Goal: Information Seeking & Learning: Learn about a topic

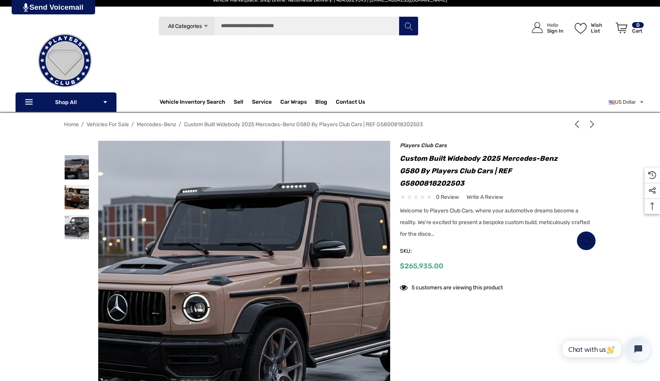
scroll to position [9, 0]
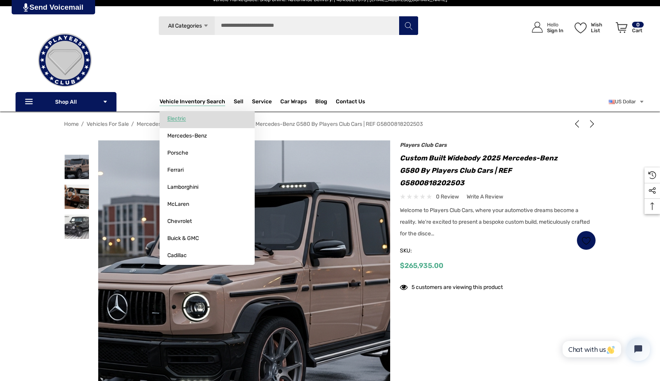
click at [177, 118] on span "Electric" at bounding box center [176, 118] width 19 height 7
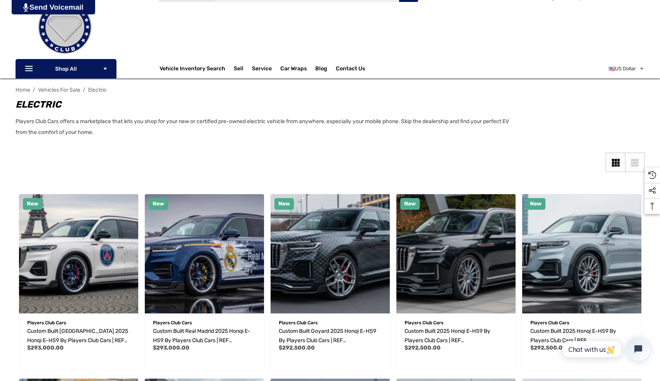
scroll to position [43, 0]
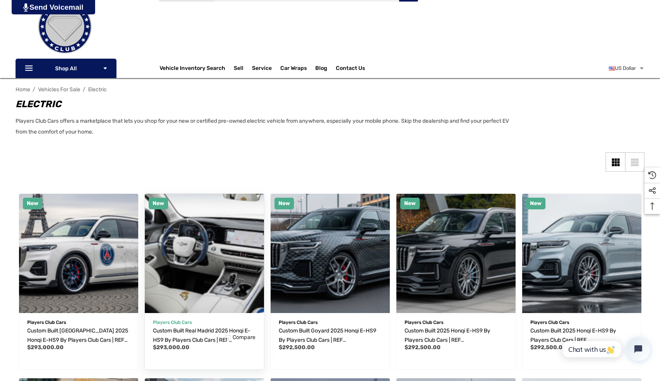
click at [217, 232] on img "Custom Built Real Madrid 2025 Honqi E-HS9 by Players Club Cars | REF EHS9082720…" at bounding box center [204, 252] width 131 height 131
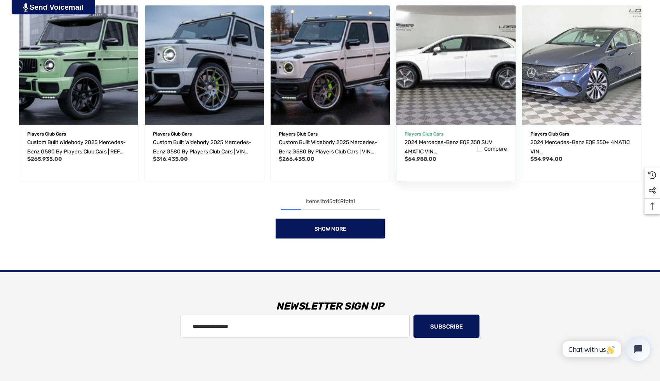
scroll to position [615, 0]
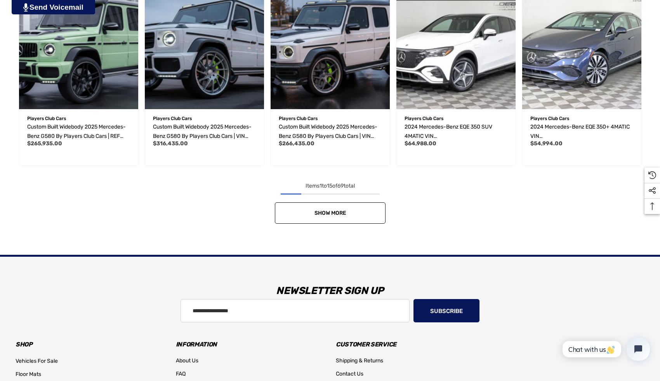
click at [359, 211] on link "Show More" at bounding box center [330, 212] width 111 height 21
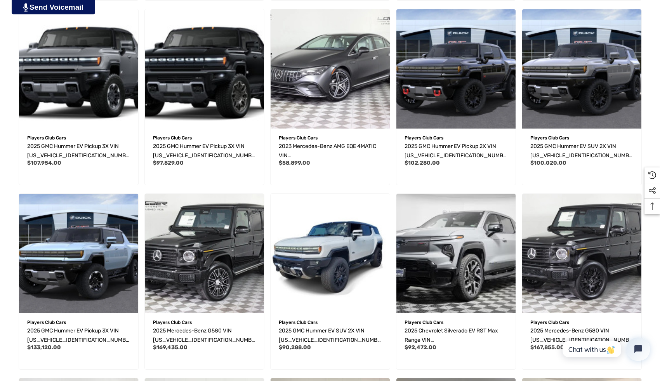
scroll to position [783, 0]
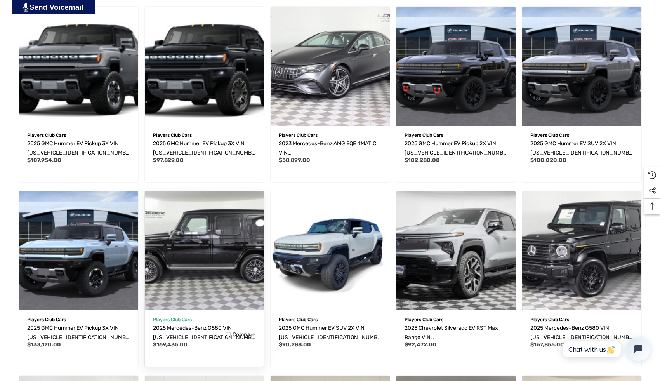
click at [225, 244] on img "2025 Mercedes-Benz G580 VIN W1NWM0ABXSX043942,$169,435.00\a" at bounding box center [204, 250] width 131 height 131
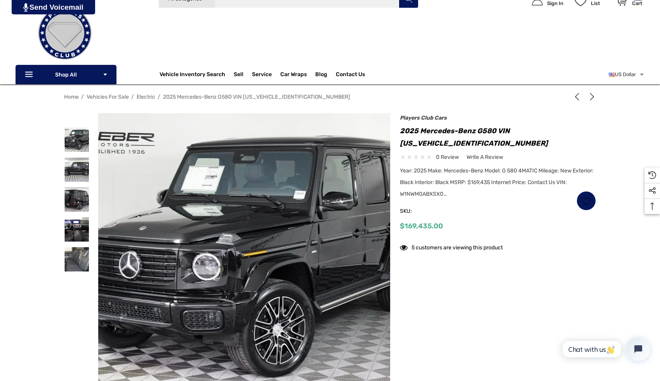
scroll to position [37, 0]
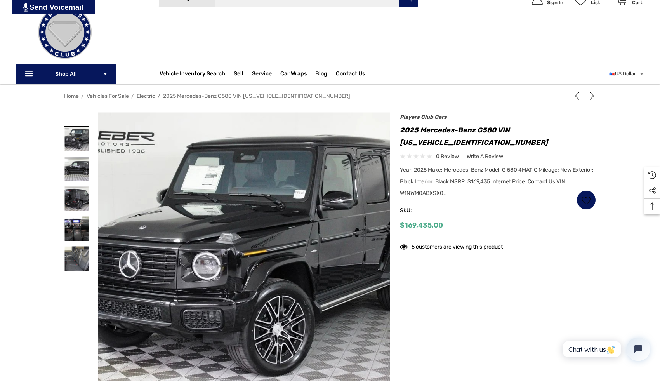
click at [69, 140] on img at bounding box center [76, 138] width 24 height 24
click at [79, 167] on img at bounding box center [76, 168] width 24 height 24
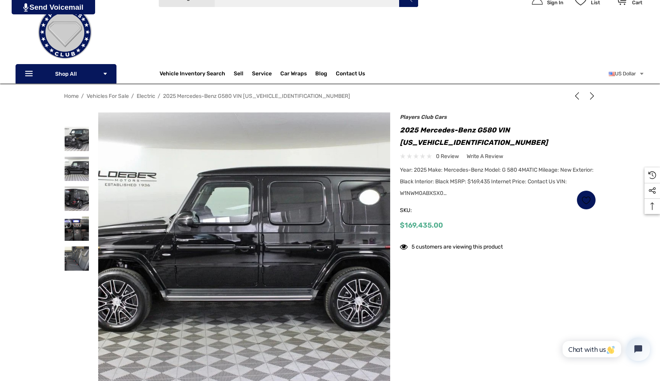
click at [79, 185] on div at bounding box center [76, 199] width 25 height 30
click at [78, 203] on img at bounding box center [76, 198] width 24 height 24
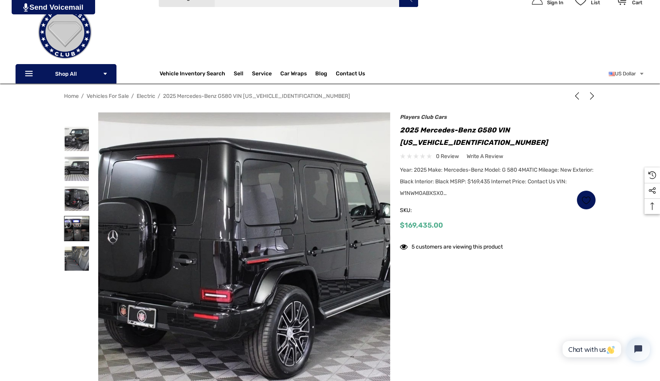
click at [80, 226] on img at bounding box center [76, 228] width 24 height 24
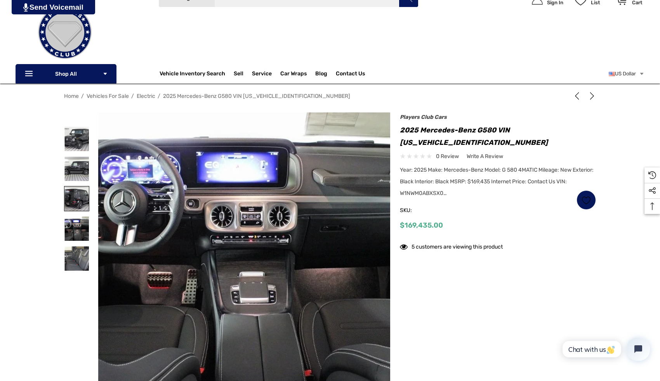
click at [80, 205] on img at bounding box center [76, 198] width 24 height 24
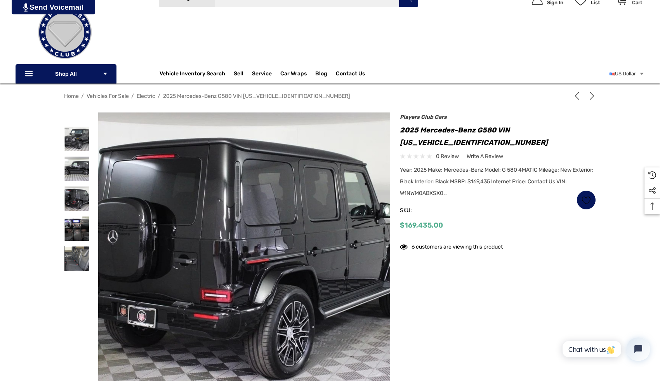
click at [82, 248] on img at bounding box center [76, 258] width 24 height 24
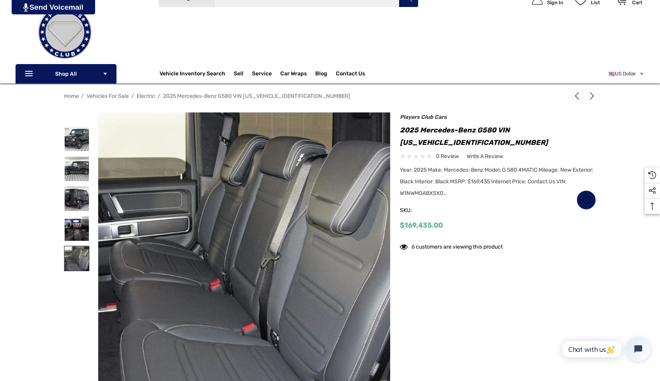
click at [81, 258] on img at bounding box center [76, 258] width 24 height 24
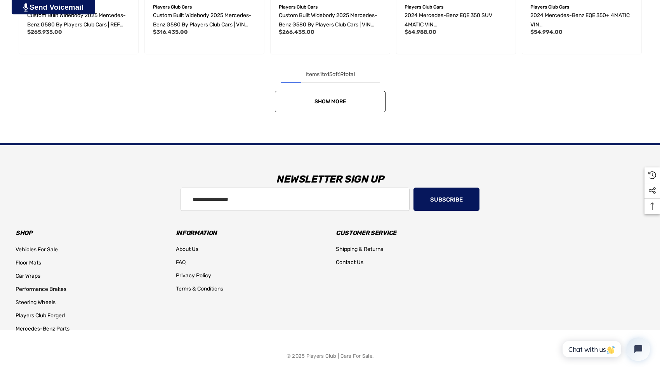
click at [313, 94] on link "Show More" at bounding box center [330, 101] width 111 height 21
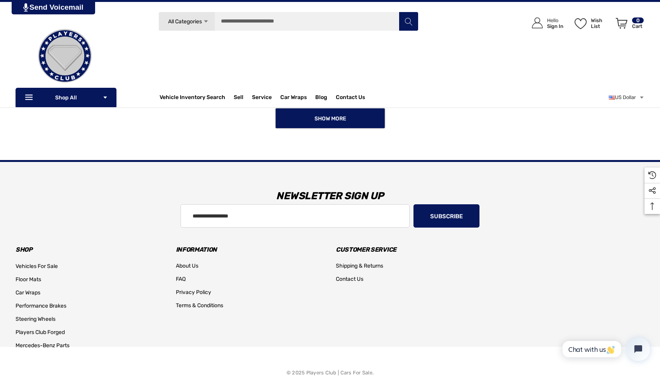
scroll to position [1263, 0]
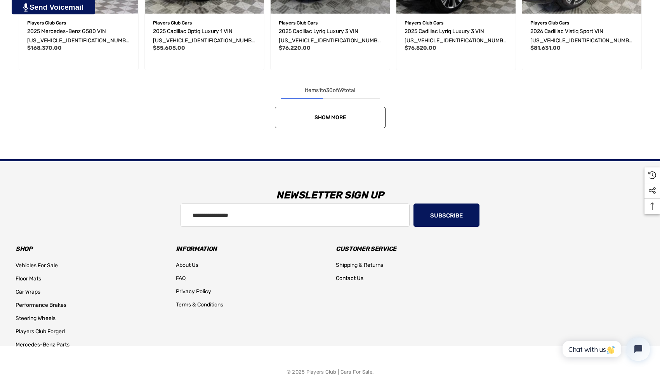
click at [353, 116] on link "Show More" at bounding box center [330, 117] width 111 height 21
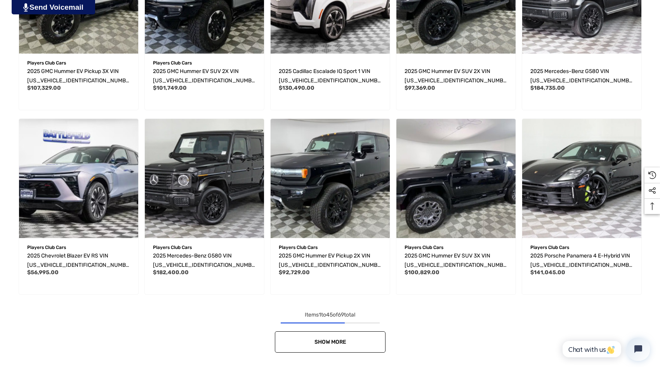
scroll to position [1593, 0]
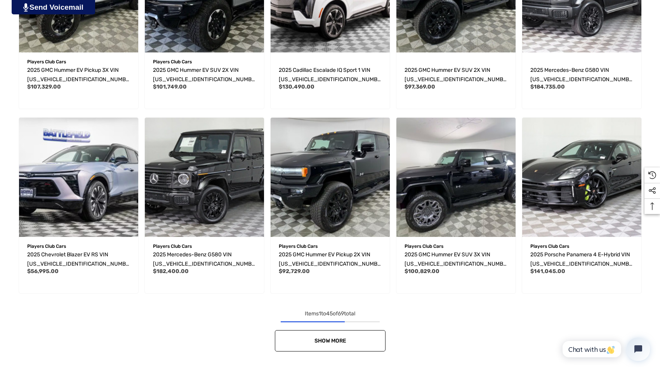
click at [338, 341] on span "Show More" at bounding box center [330, 340] width 32 height 7
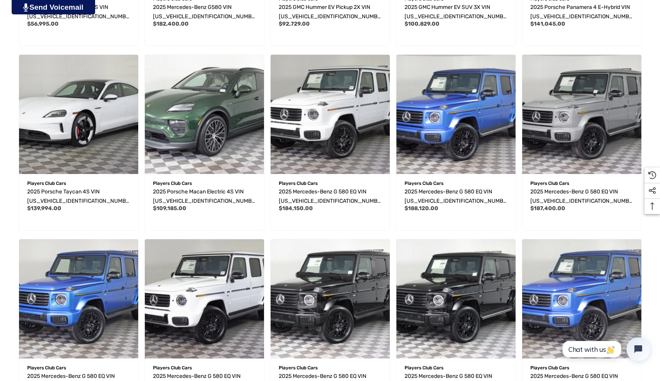
scroll to position [1841, 0]
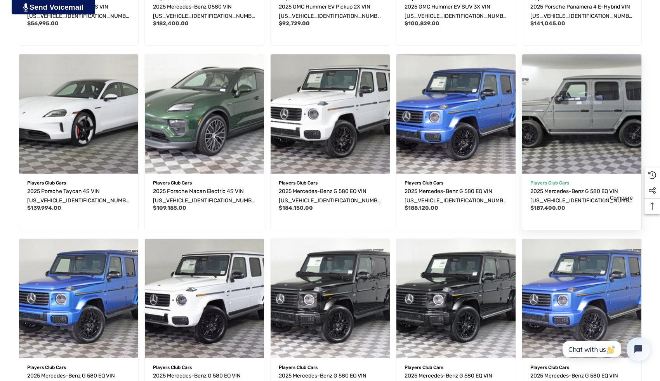
click at [573, 109] on img "2025 Mercedes-Benz G 580 EQ VIN W1NWM0AB5SX030029,$187,400.00\a" at bounding box center [581, 113] width 131 height 131
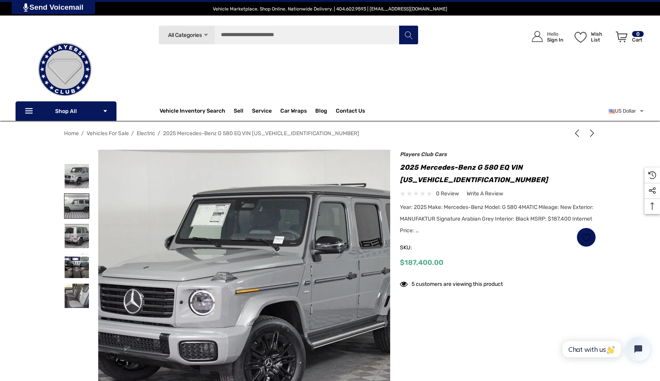
click at [83, 197] on img at bounding box center [76, 206] width 24 height 24
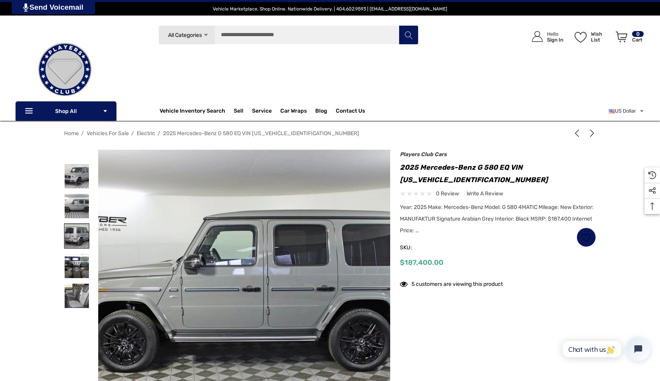
click at [83, 229] on img at bounding box center [76, 235] width 24 height 24
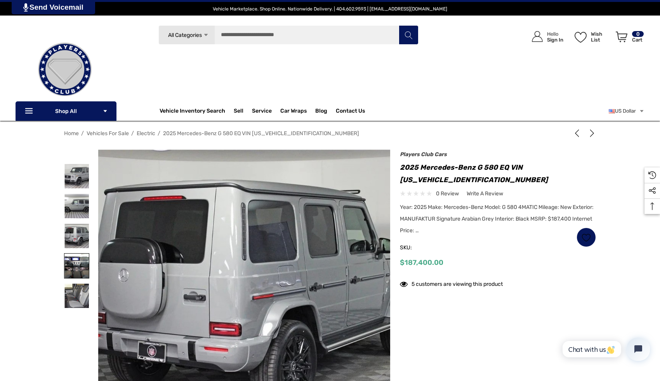
click at [83, 260] on img at bounding box center [76, 265] width 24 height 24
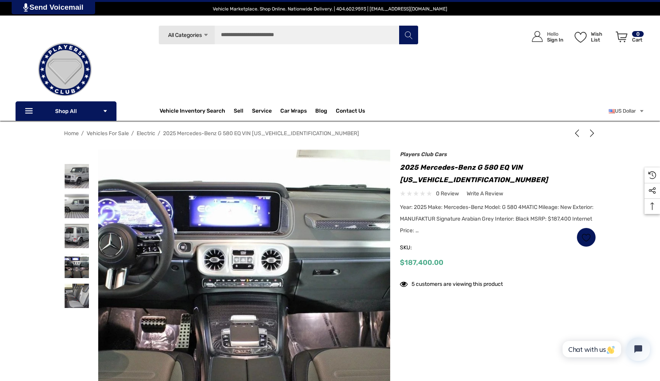
click at [75, 278] on div at bounding box center [76, 266] width 25 height 30
click at [78, 287] on img at bounding box center [76, 295] width 24 height 24
